Goal: Navigation & Orientation: Find specific page/section

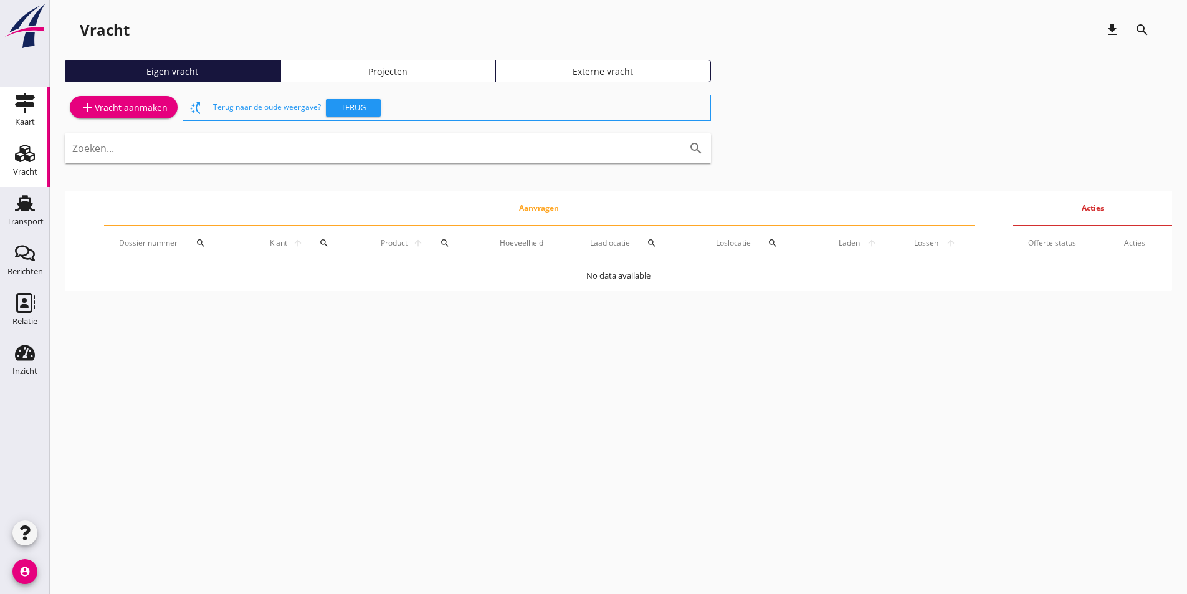
click at [46, 118] on link "Kaart Kaart" at bounding box center [25, 112] width 50 height 50
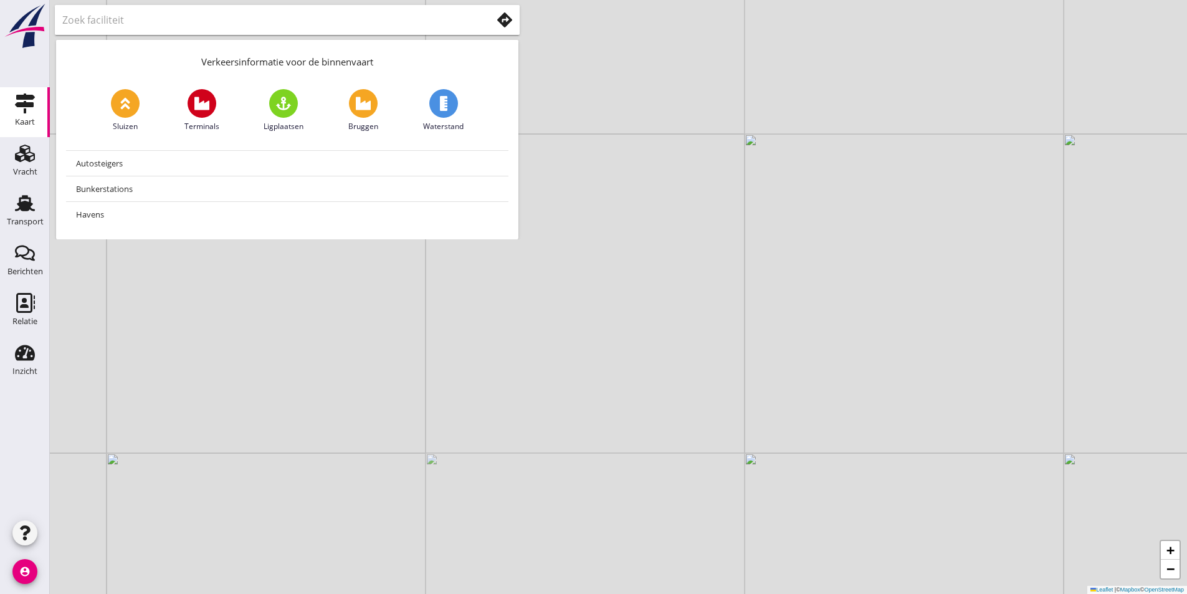
click at [286, 20] on input "text" at bounding box center [268, 20] width 412 height 20
click at [503, 29] on div at bounding box center [287, 20] width 450 height 20
click at [509, 22] on use at bounding box center [504, 19] width 15 height 15
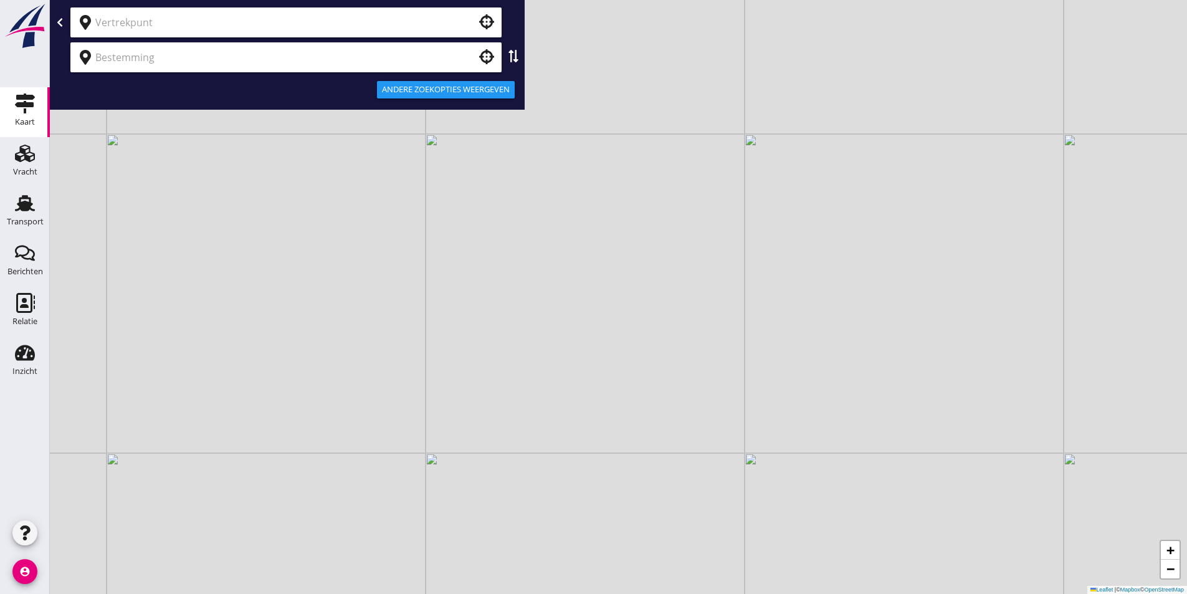
click at [262, 21] on input "text" at bounding box center [277, 22] width 364 height 20
type input "[GEOGRAPHIC_DATA]"
click at [181, 59] on input "text" at bounding box center [277, 57] width 364 height 20
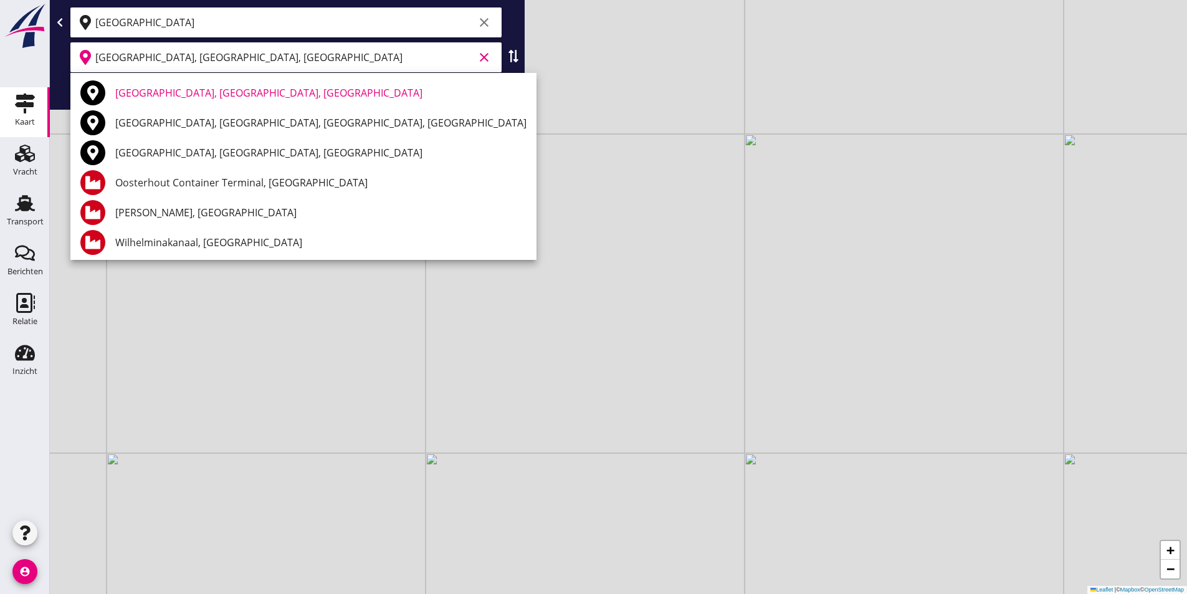
type input "[GEOGRAPHIC_DATA], [GEOGRAPHIC_DATA], [GEOGRAPHIC_DATA]"
click at [235, 22] on input "[GEOGRAPHIC_DATA]" at bounding box center [284, 22] width 379 height 20
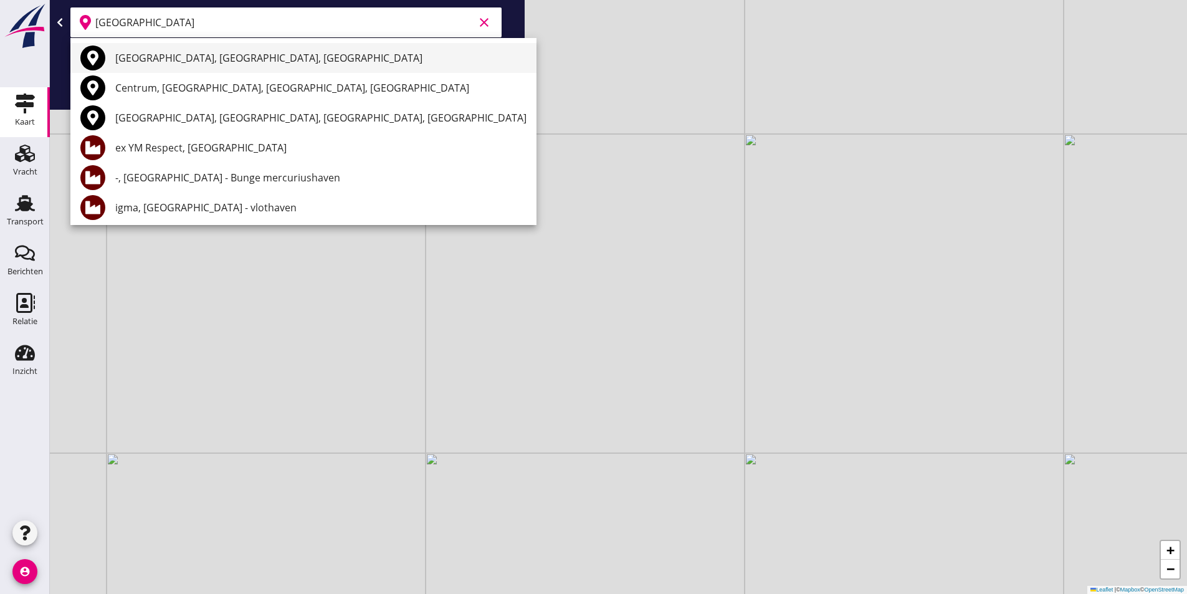
click at [208, 53] on div "[GEOGRAPHIC_DATA], [GEOGRAPHIC_DATA], [GEOGRAPHIC_DATA]" at bounding box center [320, 57] width 411 height 15
type input "[GEOGRAPHIC_DATA], [GEOGRAPHIC_DATA], [GEOGRAPHIC_DATA]"
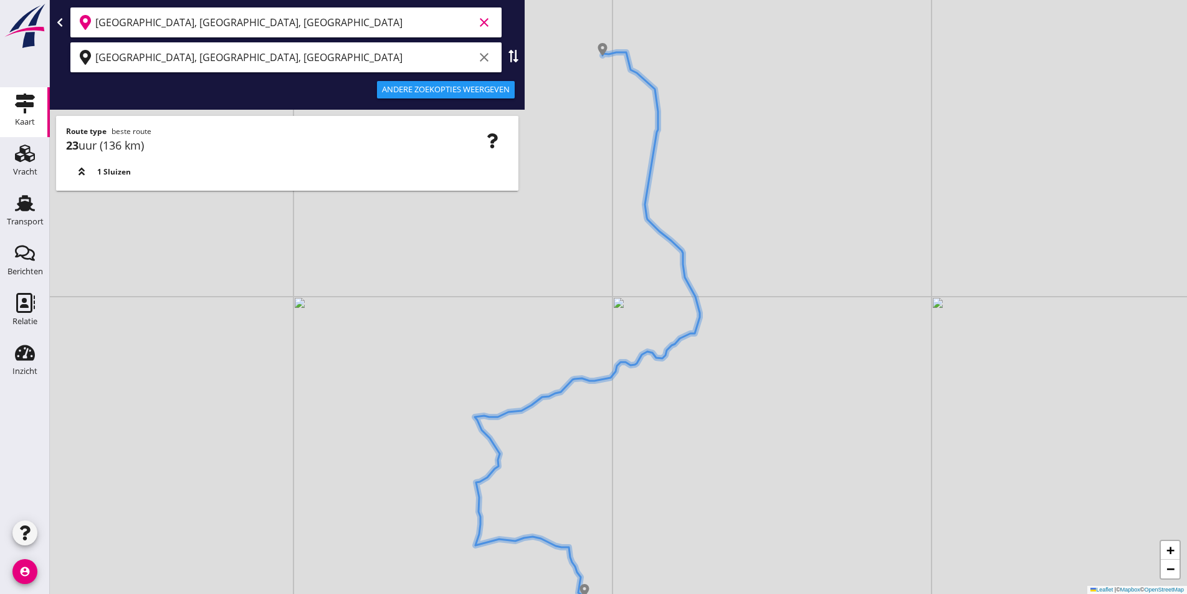
drag, startPoint x: 690, startPoint y: 437, endPoint x: 658, endPoint y: 456, distance: 36.6
click at [658, 456] on div "+ − Leaflet | © Mapbox © OpenStreetMap" at bounding box center [618, 297] width 1137 height 594
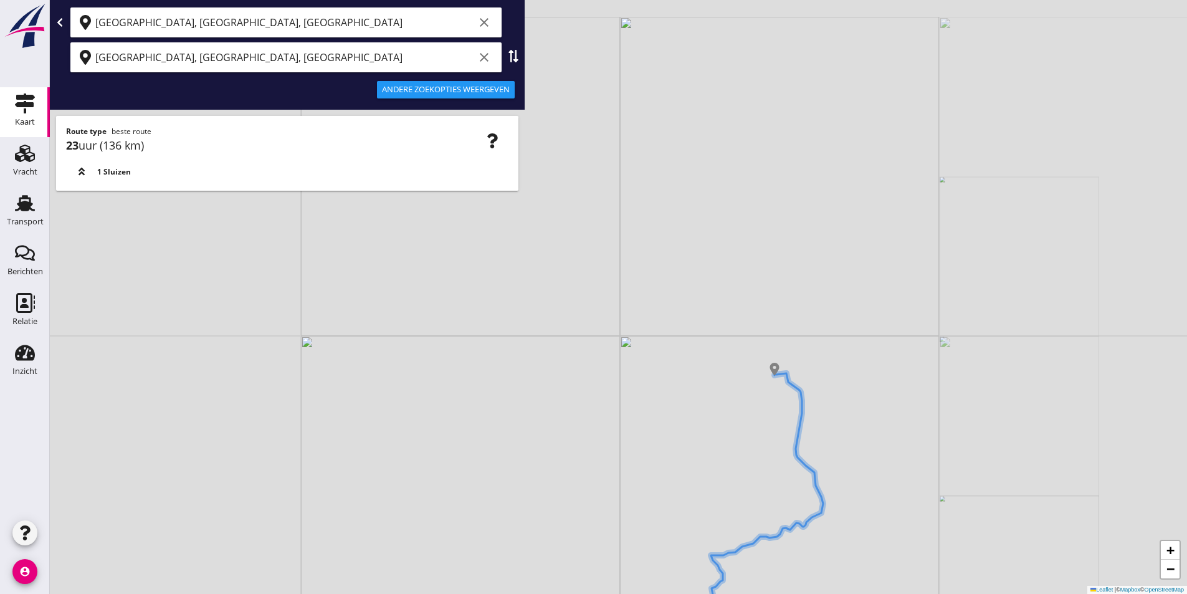
drag, startPoint x: 918, startPoint y: 505, endPoint x: 872, endPoint y: 502, distance: 46.2
click at [875, 504] on div "+ − Leaflet | © Mapbox © OpenStreetMap" at bounding box center [618, 297] width 1137 height 594
drag, startPoint x: 852, startPoint y: 479, endPoint x: 843, endPoint y: 445, distance: 34.9
click at [843, 445] on div "+ − Leaflet | © Mapbox © OpenStreetMap" at bounding box center [618, 297] width 1137 height 594
drag, startPoint x: 780, startPoint y: 444, endPoint x: 781, endPoint y: 425, distance: 18.1
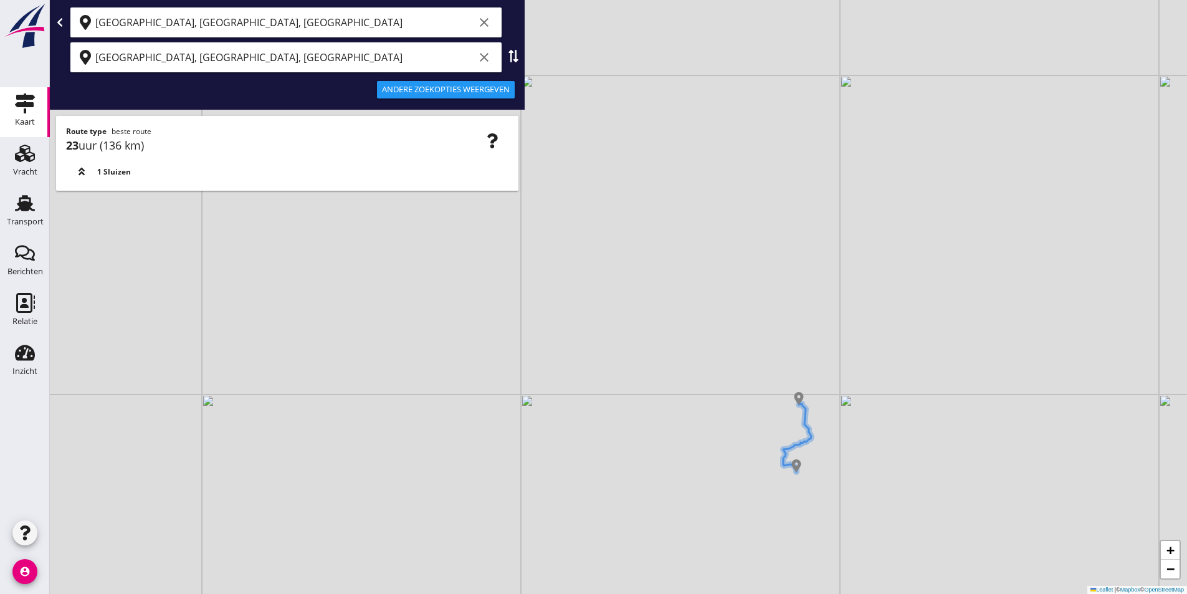
click at [776, 435] on div "+ − Leaflet | © Mapbox © OpenStreetMap" at bounding box center [618, 297] width 1137 height 594
drag, startPoint x: 865, startPoint y: 436, endPoint x: 809, endPoint y: 457, distance: 59.3
click at [809, 457] on div "+ − Leaflet | © Mapbox © OpenStreetMap" at bounding box center [618, 297] width 1137 height 594
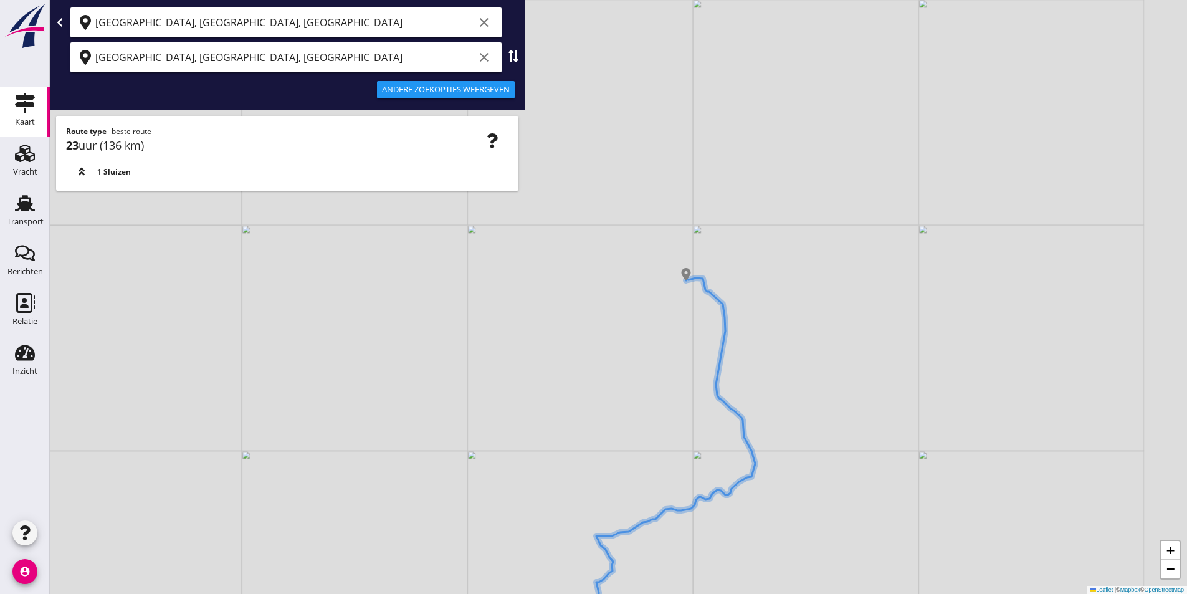
drag, startPoint x: 718, startPoint y: 439, endPoint x: 706, endPoint y: 440, distance: 11.3
click at [708, 440] on div "+ − Leaflet | © Mapbox © OpenStreetMap" at bounding box center [618, 297] width 1137 height 594
